Goal: Contribute content

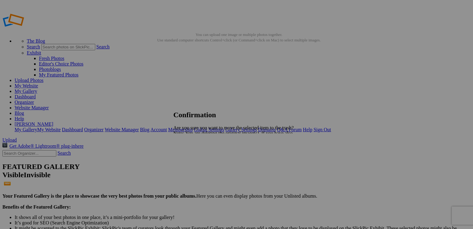
click at [194, 155] on link "Yes" at bounding box center [190, 154] width 7 height 5
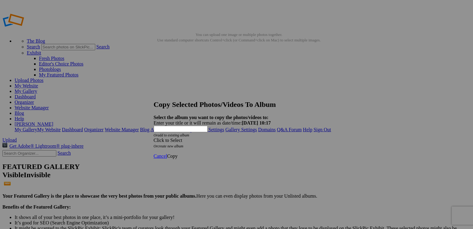
click at [223, 138] on div "Click to Select" at bounding box center [234, 140] width 161 height 5
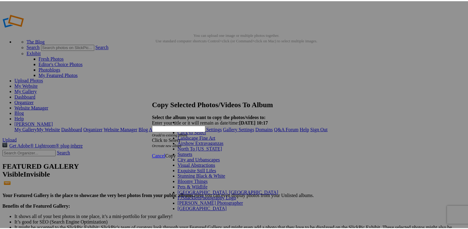
scroll to position [30, 0]
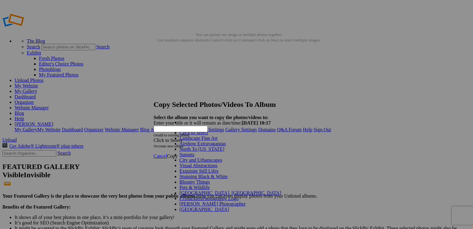
click at [194, 152] on link "Sunsets" at bounding box center [187, 154] width 15 height 5
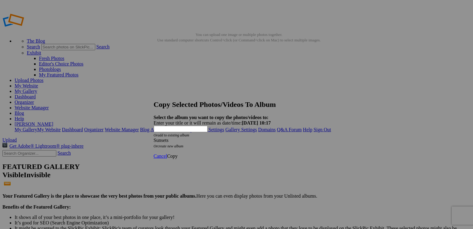
click at [178, 153] on span "Copy" at bounding box center [172, 155] width 11 height 5
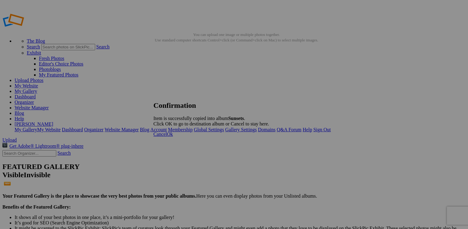
click at [173, 137] on span "Ok" at bounding box center [170, 133] width 6 height 5
drag, startPoint x: 326, startPoint y: 128, endPoint x: 290, endPoint y: 129, distance: 35.9
drag, startPoint x: 290, startPoint y: 129, endPoint x: 220, endPoint y: 59, distance: 99.8
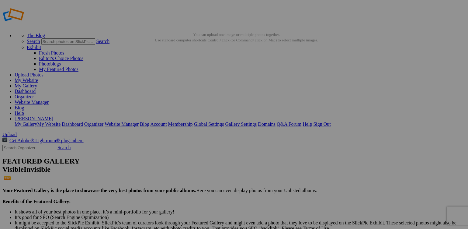
drag, startPoint x: 182, startPoint y: 90, endPoint x: 168, endPoint y: 86, distance: 15.2
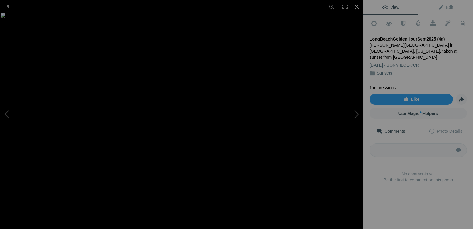
click at [357, 6] on div at bounding box center [356, 6] width 13 height 13
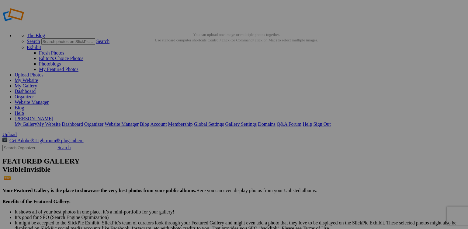
drag, startPoint x: 173, startPoint y: 87, endPoint x: 162, endPoint y: 141, distance: 55.2
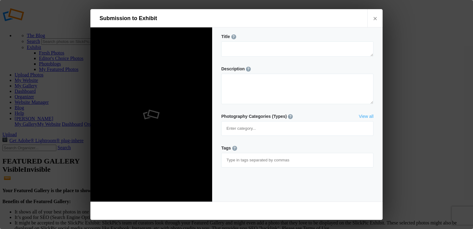
type textarea "LongBeachGoldenHourSept2025 (4a)"
type textarea "[PERSON_NAME][GEOGRAPHIC_DATA] in [GEOGRAPHIC_DATA], [US_STATE], taken at sunse…"
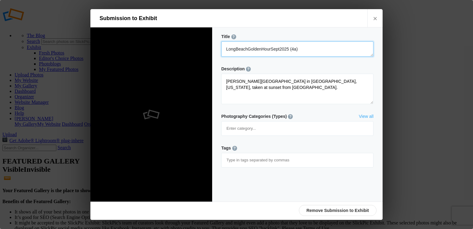
click at [301, 49] on textarea at bounding box center [297, 48] width 152 height 15
drag, startPoint x: 301, startPoint y: 49, endPoint x: 216, endPoint y: 49, distance: 84.3
click at [218, 49] on div "Title ? Photo title is one of the highest used Search Engine ranking criteria a…" at bounding box center [297, 114] width 170 height 174
type textarea "[PERSON_NAME] Lighthouse at [GEOGRAPHIC_DATA]"
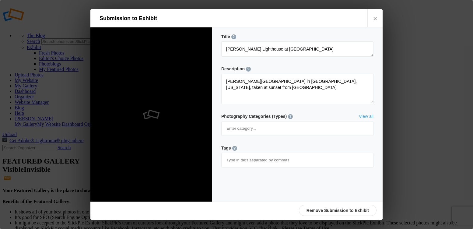
click at [263, 155] on input at bounding box center [297, 160] width 145 height 11
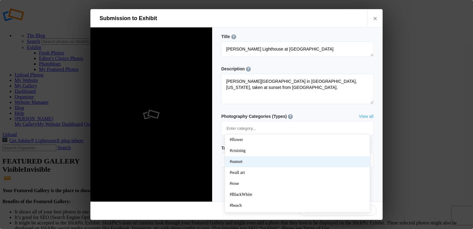
click at [257, 159] on span "#sunset" at bounding box center [297, 162] width 135 height 6
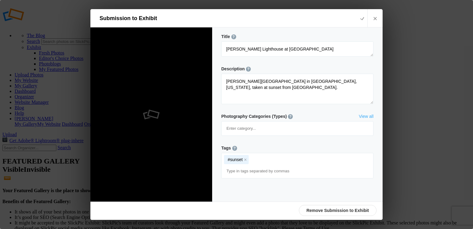
click at [269, 166] on input at bounding box center [297, 171] width 145 height 11
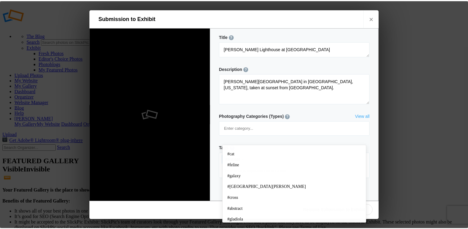
scroll to position [141, 0]
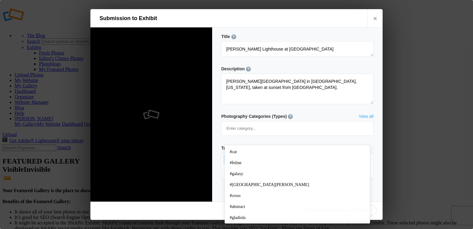
click at [278, 153] on div "#sunset x" at bounding box center [298, 165] width 152 height 25
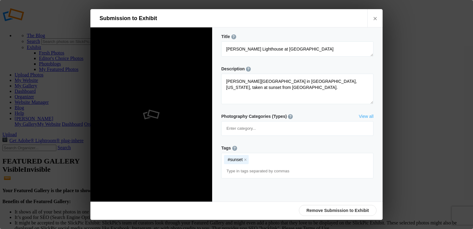
click at [306, 162] on div "Title ? Photo title is one of the highest used Search Engine ranking criteria a…" at bounding box center [297, 114] width 170 height 174
click at [377, 20] on link "×" at bounding box center [374, 18] width 15 height 18
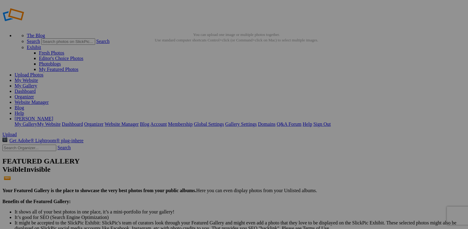
click at [331, 121] on link "Sign Out" at bounding box center [321, 123] width 17 height 5
